Goal: Task Accomplishment & Management: Use online tool/utility

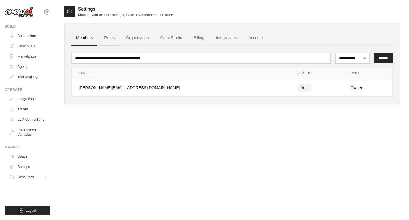
click at [113, 39] on link "Roles" at bounding box center [110, 38] width 20 height 16
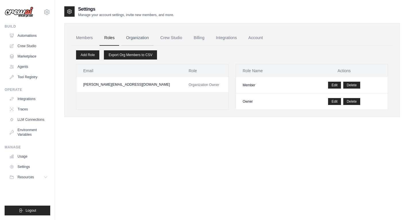
click at [147, 38] on link "Organization" at bounding box center [137, 38] width 32 height 16
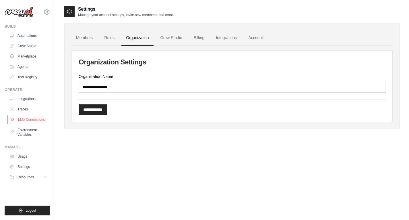
click at [27, 117] on link "LLM Connections" at bounding box center [28, 119] width 43 height 9
click at [26, 66] on link "Agents" at bounding box center [28, 66] width 43 height 9
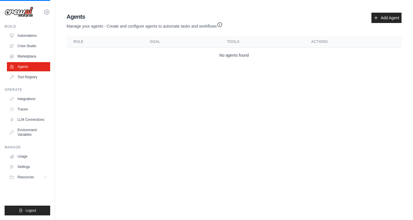
click at [177, 64] on div "Agents Manage your agents - Create and configure agents to automate tasks and w…" at bounding box center [234, 37] width 340 height 55
click at [393, 19] on link "Add Agent" at bounding box center [387, 18] width 30 height 10
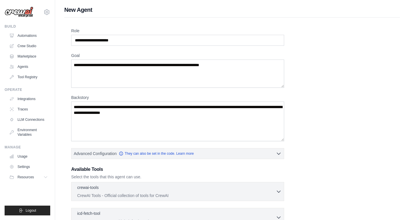
click at [330, 101] on div "Role Goal Backstory Advanced Configuration They can also be set in the code. Le…" at bounding box center [232, 155] width 322 height 254
click at [335, 68] on div "Role Goal Backstory Advanced Configuration They can also be set in the code. Le…" at bounding box center [232, 155] width 322 height 254
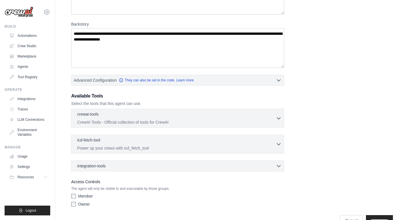
scroll to position [88, 0]
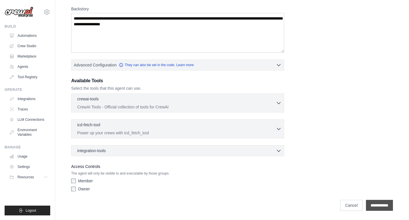
click at [387, 204] on input "**********" at bounding box center [379, 205] width 27 height 11
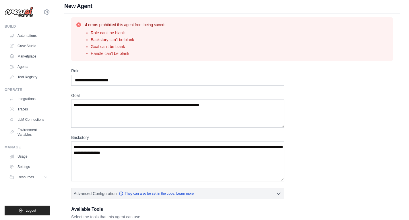
scroll to position [0, 0]
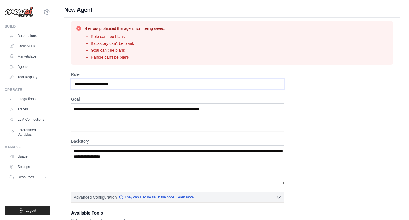
click at [121, 88] on input "Role" at bounding box center [177, 83] width 213 height 11
click at [142, 88] on input "Role" at bounding box center [177, 83] width 213 height 11
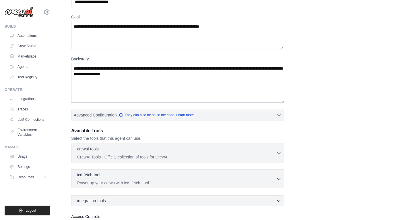
scroll to position [132, 0]
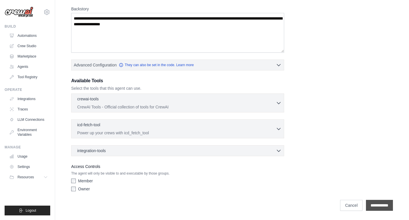
click at [390, 205] on input "**********" at bounding box center [379, 205] width 27 height 11
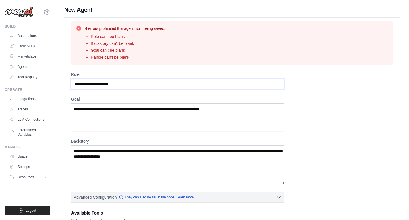
click at [147, 86] on input "Role" at bounding box center [177, 83] width 213 height 11
type input "*"
type input "**********"
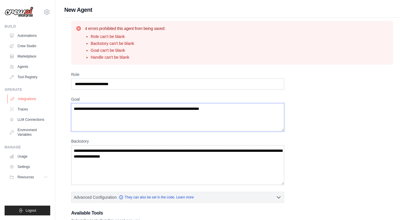
drag, startPoint x: 225, startPoint y: 108, endPoint x: 17, endPoint y: 100, distance: 208.0
click at [17, 100] on div "shivam.dev1142@gmail.com Settings Build Automations Crew Studio" at bounding box center [204, 176] width 409 height 352
drag, startPoint x: 82, startPoint y: 107, endPoint x: 200, endPoint y: 111, distance: 117.8
click at [189, 110] on textarea "Goal" at bounding box center [177, 117] width 213 height 28
type textarea "**********"
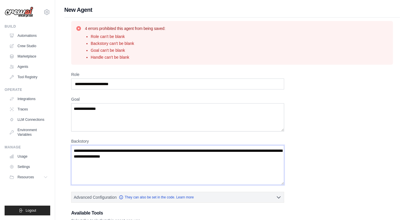
click at [182, 163] on textarea "Backstory" at bounding box center [177, 165] width 213 height 40
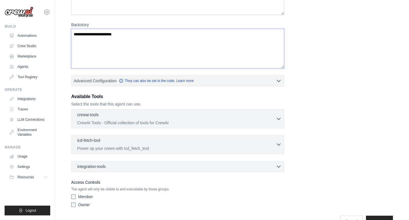
scroll to position [132, 0]
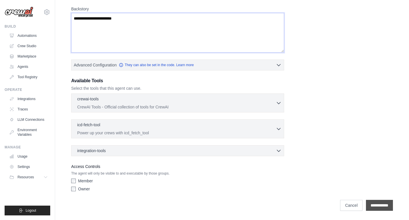
type textarea "**********"
click at [385, 208] on input "**********" at bounding box center [379, 205] width 27 height 11
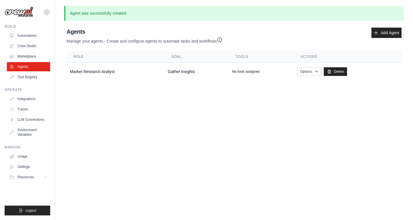
click at [283, 147] on body "shivam.dev1142@gmail.com Settings Build Automations Crew Studio" at bounding box center [206, 110] width 413 height 220
click at [312, 71] on button "Options" at bounding box center [309, 71] width 24 height 9
drag, startPoint x: 307, startPoint y: 146, endPoint x: 305, endPoint y: 117, distance: 29.1
click at [307, 146] on body "shivam.dev1142@gmail.com Settings Build Automations Crew Studio" at bounding box center [206, 110] width 413 height 220
click at [315, 70] on icon "button" at bounding box center [317, 71] width 5 height 5
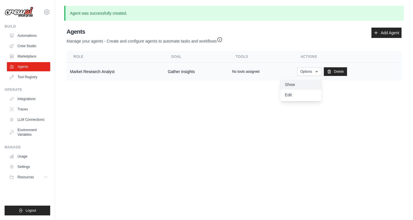
click at [306, 84] on link "Show" at bounding box center [300, 84] width 41 height 10
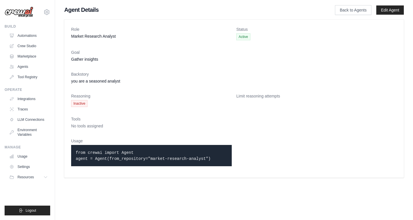
click at [158, 120] on dt "Tools" at bounding box center [234, 119] width 326 height 6
click at [217, 158] on p "from crewai import Agent agent = Agent(from_repository="market-research-analyst…" at bounding box center [152, 155] width 152 height 12
click at [369, 144] on dl "Role Market Research Analyst Status Active Goal Gather insights Backstory you a…" at bounding box center [234, 98] width 326 height 144
click at [350, 17] on div "Agent Details Back to Agents Edit Agent Role Market Research Analyst Status Act…" at bounding box center [234, 93] width 358 height 174
click at [353, 13] on link "Back to Agents" at bounding box center [353, 10] width 36 height 10
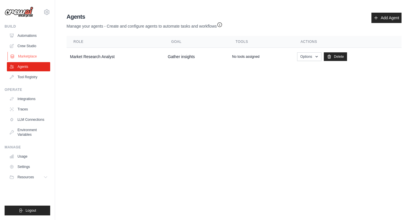
click at [37, 57] on link "Marketplace" at bounding box center [28, 56] width 43 height 9
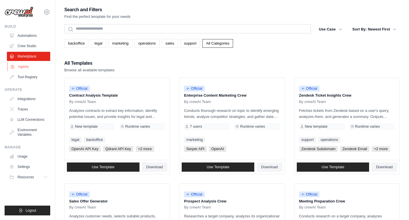
click at [25, 63] on link "Agents" at bounding box center [28, 66] width 43 height 9
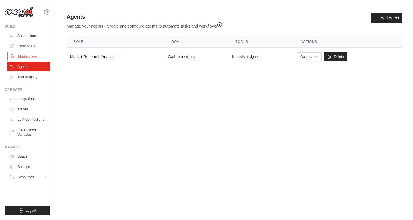
click at [34, 53] on link "Marketplace" at bounding box center [28, 56] width 43 height 9
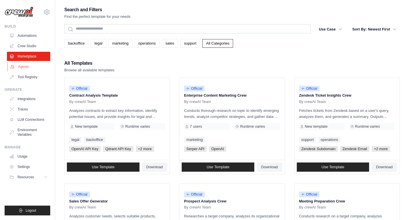
click at [19, 69] on link "Agents" at bounding box center [28, 66] width 43 height 9
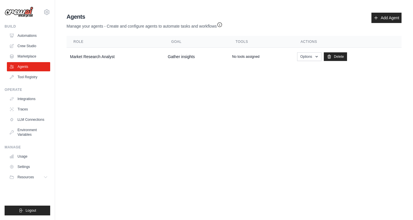
click at [213, 81] on body "shivam.dev1142@gmail.com Settings Build Automations Crew Studio" at bounding box center [206, 110] width 413 height 220
click at [222, 26] on icon "button" at bounding box center [220, 25] width 6 height 6
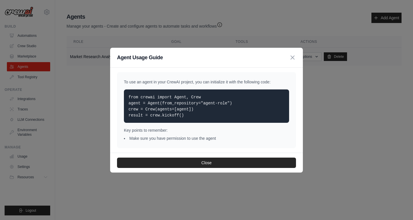
click at [293, 59] on icon "button" at bounding box center [292, 57] width 7 height 7
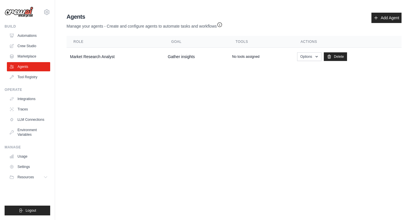
click at [295, 32] on div "Agents Manage your agents - Create and configure agents to automate tasks and w…" at bounding box center [234, 38] width 340 height 57
click at [202, 94] on body "shivam.dev1142@gmail.com Settings Build Automations Crew Studio" at bounding box center [206, 110] width 413 height 220
click at [25, 66] on link "Agents" at bounding box center [28, 66] width 43 height 9
click at [208, 76] on main "Agent Usage Guide To use an agent in your CrewAI project, you can initialize it…" at bounding box center [234, 40] width 358 height 80
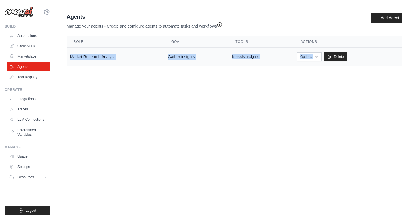
drag, startPoint x: 69, startPoint y: 55, endPoint x: 366, endPoint y: 56, distance: 297.1
click at [366, 56] on tr "Market Research Analyst Gather insights No tools assigned Options Show Edit Del…" at bounding box center [234, 57] width 335 height 18
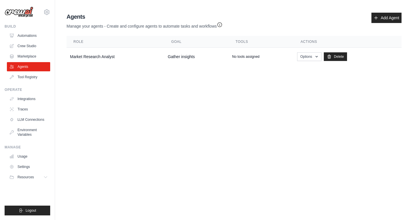
click at [314, 91] on body "shivam.dev1142@gmail.com Settings Build Automations Crew Studio" at bounding box center [206, 110] width 413 height 220
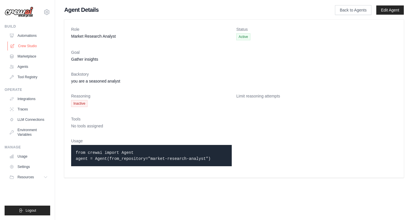
click at [29, 49] on link "Crew Studio" at bounding box center [28, 45] width 43 height 9
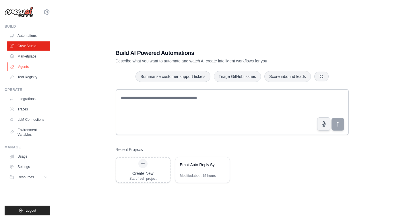
click at [28, 66] on link "Agents" at bounding box center [28, 66] width 43 height 9
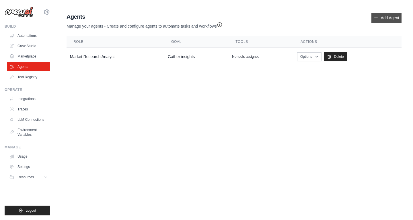
click at [375, 16] on icon at bounding box center [376, 18] width 5 height 5
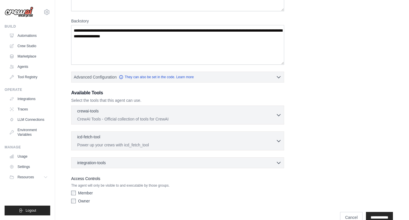
scroll to position [88, 0]
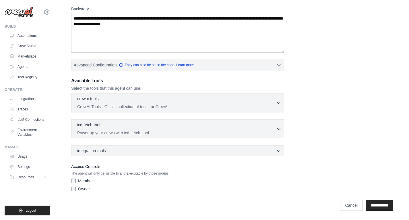
click at [275, 102] on div "crewai-tools 0 selected" at bounding box center [176, 99] width 199 height 7
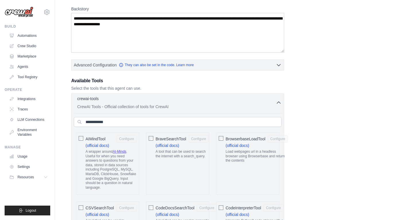
click at [274, 103] on div "crewai-tools 0 selected CrewAI Tools - Official collection of tools for CrewAI" at bounding box center [176, 103] width 199 height 14
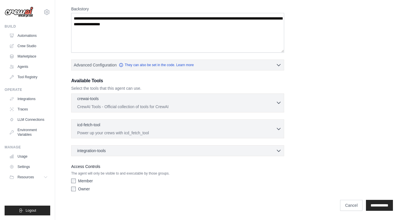
click at [274, 103] on div "crewai-tools 0 selected CrewAI Tools - Official collection of tools for CrewAI" at bounding box center [176, 103] width 199 height 14
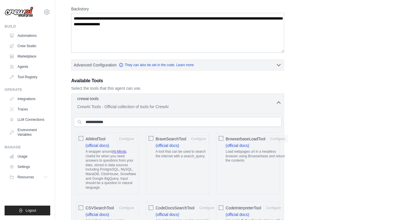
click at [274, 103] on div "crewai-tools 0 selected CrewAI Tools - Official collection of tools for CrewAI" at bounding box center [176, 103] width 199 height 14
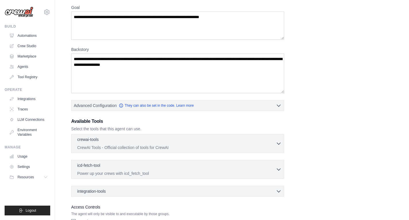
scroll to position [57, 0]
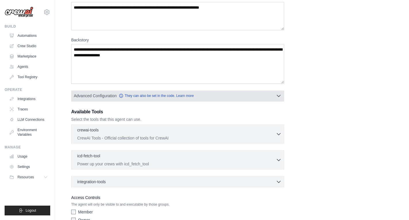
click at [279, 94] on icon "button" at bounding box center [279, 96] width 6 height 6
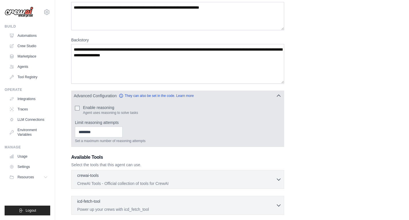
click at [279, 94] on icon "button" at bounding box center [279, 96] width 6 height 6
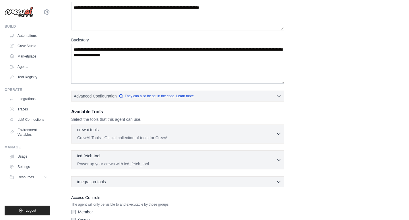
click at [274, 134] on div "crewai-tools 0 selected CrewAI Tools - Official collection of tools for CrewAI" at bounding box center [176, 134] width 199 height 14
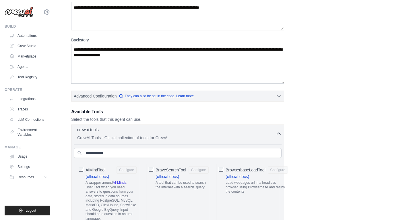
click at [274, 134] on div "crewai-tools 0 selected CrewAI Tools - Official collection of tools for CrewAI" at bounding box center [176, 134] width 199 height 14
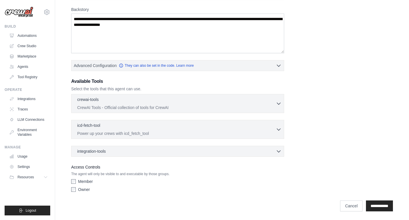
scroll to position [88, 0]
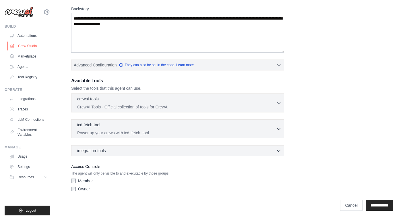
click at [29, 44] on link "Crew Studio" at bounding box center [28, 45] width 43 height 9
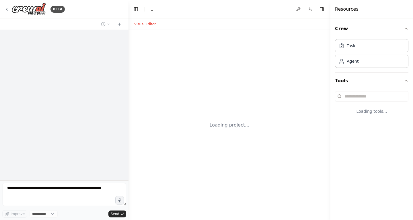
select select "****"
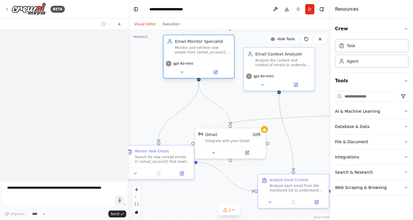
scroll to position [466, 0]
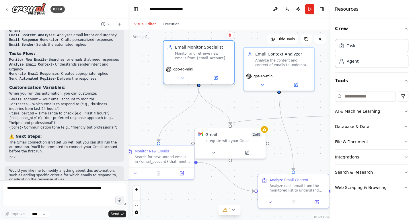
drag, startPoint x: 195, startPoint y: 74, endPoint x: 199, endPoint y: 57, distance: 17.6
click at [199, 57] on div "Monitor and retrieve new emails from {email_account}, filtering for emails that…" at bounding box center [203, 55] width 56 height 9
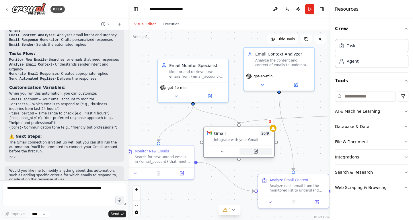
drag, startPoint x: 246, startPoint y: 148, endPoint x: 263, endPoint y: 149, distance: 17.0
click at [262, 149] on div at bounding box center [239, 151] width 71 height 12
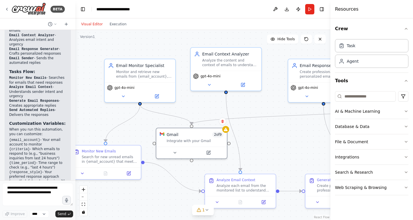
scroll to position [638, 0]
drag, startPoint x: 128, startPoint y: 39, endPoint x: 75, endPoint y: 36, distance: 53.8
click at [75, 36] on div "BETA I want to automate my email replies 22:21 ▶ Thought process I'll help you …" at bounding box center [206, 110] width 413 height 220
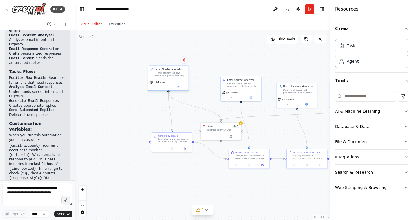
drag, startPoint x: 189, startPoint y: 93, endPoint x: 159, endPoint y: 81, distance: 32.6
click at [159, 81] on div "gpt-4o-mini" at bounding box center [168, 84] width 40 height 11
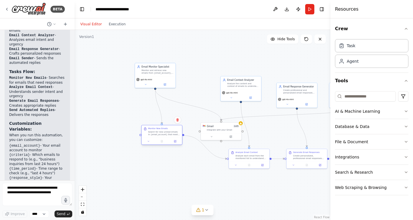
drag, startPoint x: 172, startPoint y: 136, endPoint x: 140, endPoint y: 130, distance: 32.3
click at [148, 130] on div "Search for new unread emails in {email_account} that meet the specified {criter…" at bounding box center [164, 132] width 32 height 5
drag, startPoint x: 221, startPoint y: 131, endPoint x: 200, endPoint y: 120, distance: 23.5
click at [201, 122] on div "Gmail 2 of 9 Integrate with your Gmail" at bounding box center [221, 127] width 40 height 11
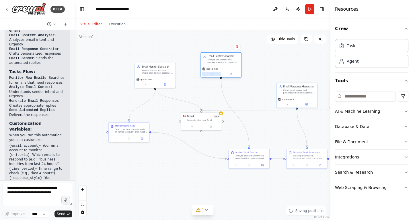
drag, startPoint x: 213, startPoint y: 76, endPoint x: 204, endPoint y: 68, distance: 12.6
click at [204, 72] on button at bounding box center [211, 74] width 19 height 4
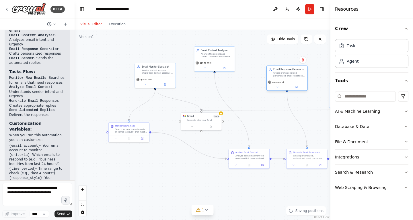
drag, startPoint x: 293, startPoint y: 87, endPoint x: 282, endPoint y: 71, distance: 19.0
click at [282, 79] on div "gpt-4o-mini" at bounding box center [287, 84] width 40 height 11
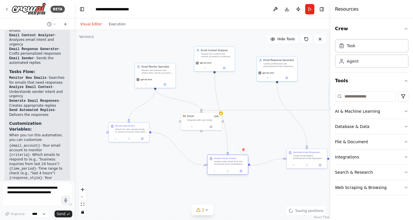
drag, startPoint x: 238, startPoint y: 165, endPoint x: 229, endPoint y: 168, distance: 9.1
click at [229, 168] on div "Analyze Email Context Analyze each email from the monitored list to understand …" at bounding box center [227, 164] width 41 height 20
drag, startPoint x: 296, startPoint y: 162, endPoint x: 274, endPoint y: 169, distance: 23.1
click at [274, 169] on div "Create personalized, professional email responses for each analyzed email. Use …" at bounding box center [286, 169] width 32 height 5
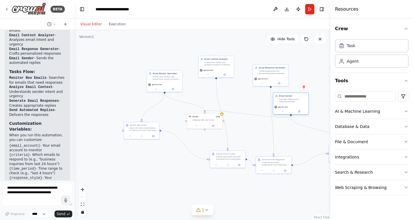
drag, startPoint x: 324, startPoint y: 96, endPoint x: 276, endPoint y: 100, distance: 48.5
click at [276, 100] on div "Email Sender Send the crafted email responses through {email_account}, ensuring…" at bounding box center [291, 98] width 32 height 8
drag, startPoint x: 329, startPoint y: 156, endPoint x: 311, endPoint y: 156, distance: 18.1
click at [311, 156] on div "BETA I want to automate my email replies 22:21 ▶ Thought process I'll help you …" at bounding box center [206, 110] width 413 height 220
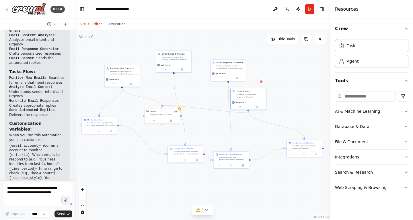
drag, startPoint x: 301, startPoint y: 141, endPoint x: 246, endPoint y: 134, distance: 55.8
click at [246, 134] on div ".deletable-edge-delete-btn { width: 20px; height: 20px; border: 0px solid #ffff…" at bounding box center [203, 125] width 256 height 190
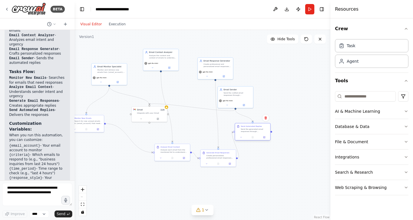
drag, startPoint x: 285, startPoint y: 151, endPoint x: 257, endPoint y: 128, distance: 36.7
click at [245, 135] on div at bounding box center [252, 136] width 33 height 3
click at [277, 95] on div ".deletable-edge-delete-btn { width: 20px; height: 20px; border: 0px solid #ffff…" at bounding box center [203, 125] width 256 height 190
click at [282, 91] on div ".deletable-edge-delete-btn { width: 20px; height: 20px; border: 0px solid #ffff…" at bounding box center [203, 125] width 256 height 190
click at [405, 29] on icon "button" at bounding box center [406, 28] width 5 height 5
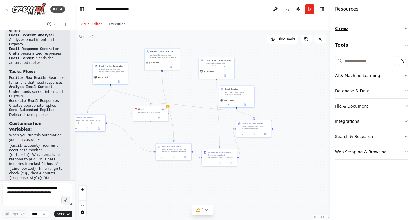
click at [405, 29] on icon "button" at bounding box center [406, 28] width 5 height 5
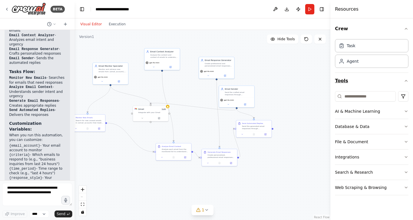
click at [408, 80] on icon "button" at bounding box center [406, 80] width 5 height 5
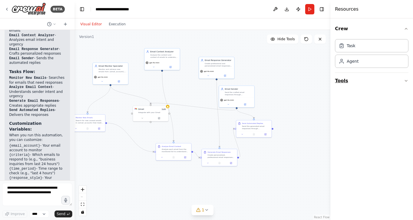
click at [408, 80] on icon "button" at bounding box center [406, 80] width 2 height 1
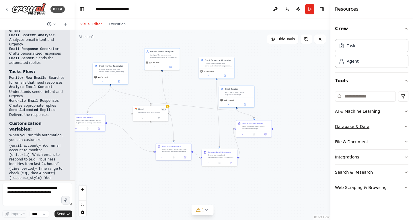
click at [396, 122] on button "Database & Data" at bounding box center [371, 126] width 73 height 15
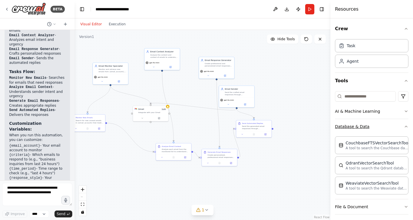
click at [396, 122] on button "Database & Data" at bounding box center [371, 126] width 73 height 15
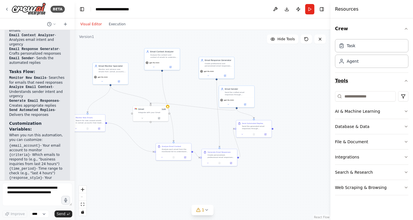
click at [404, 80] on icon "button" at bounding box center [406, 80] width 5 height 5
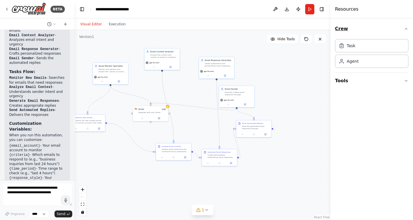
click at [400, 32] on button "Crew" at bounding box center [371, 29] width 73 height 16
drag, startPoint x: 407, startPoint y: 33, endPoint x: 405, endPoint y: 35, distance: 3.1
click at [407, 32] on button "Crew" at bounding box center [371, 29] width 73 height 16
click at [406, 83] on button "Tools" at bounding box center [371, 81] width 73 height 16
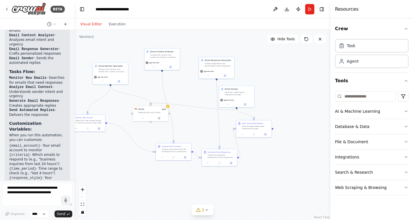
drag, startPoint x: 299, startPoint y: 80, endPoint x: 297, endPoint y: 76, distance: 3.7
click at [298, 78] on div ".deletable-edge-delete-btn { width: 20px; height: 20px; border: 0px solid #ffff…" at bounding box center [203, 125] width 256 height 190
click at [373, 98] on input at bounding box center [365, 96] width 61 height 10
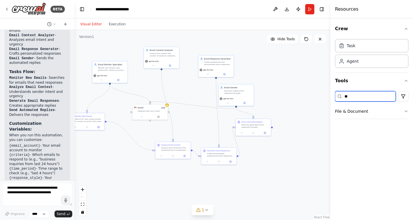
type input "*"
type input "**"
click at [382, 111] on button "Database & Data" at bounding box center [371, 111] width 73 height 15
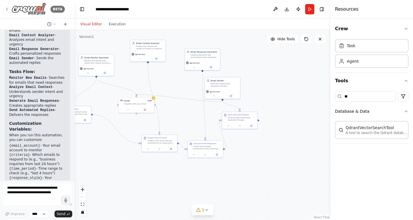
click at [7, 8] on icon at bounding box center [7, 9] width 5 height 5
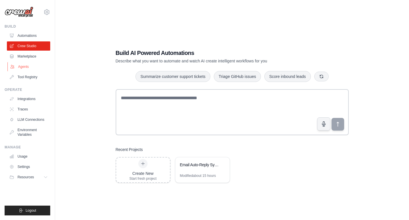
click at [34, 65] on link "Agents" at bounding box center [28, 66] width 43 height 9
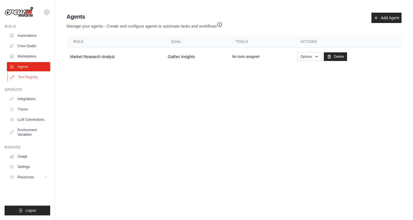
click at [27, 78] on link "Tool Registry" at bounding box center [28, 76] width 43 height 9
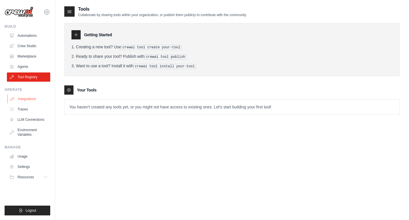
click at [30, 102] on link "Integrations" at bounding box center [28, 98] width 43 height 9
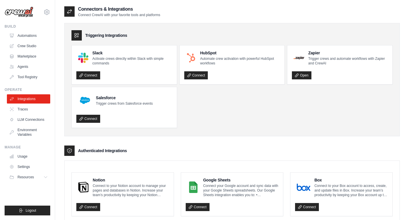
drag, startPoint x: 211, startPoint y: 131, endPoint x: 255, endPoint y: 167, distance: 56.9
click at [211, 130] on div "Triggering Integrations Slack Activate crews directly within Slack with simple …" at bounding box center [232, 79] width 336 height 113
click at [26, 8] on img at bounding box center [19, 12] width 29 height 11
click at [22, 11] on img at bounding box center [19, 12] width 29 height 11
click at [38, 13] on div "[PERSON_NAME][EMAIL_ADDRESS][DOMAIN_NAME] Settings" at bounding box center [28, 9] width 46 height 18
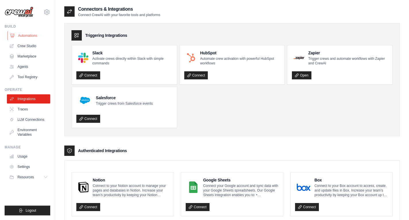
click at [28, 31] on link "Automations" at bounding box center [28, 35] width 43 height 9
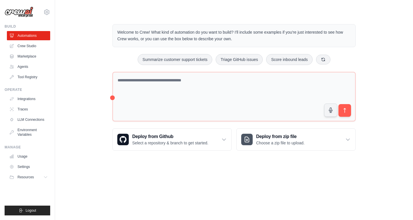
click at [383, 95] on div "Welcome to Crew! What kind of automation do you want to build? I'll include som…" at bounding box center [234, 87] width 340 height 145
click at [30, 55] on link "Marketplace" at bounding box center [28, 56] width 43 height 9
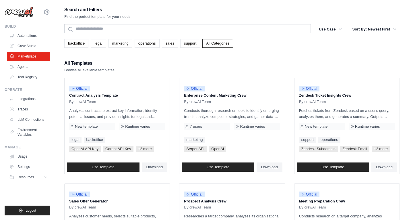
drag, startPoint x: 300, startPoint y: 55, endPoint x: 296, endPoint y: 55, distance: 3.4
click at [149, 64] on div "All Templates Browse all available templates" at bounding box center [232, 66] width 336 height 14
